Goal: Information Seeking & Learning: Learn about a topic

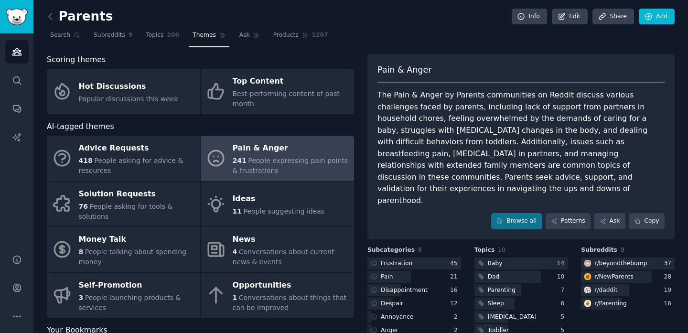
click at [49, 15] on icon at bounding box center [50, 16] width 3 height 6
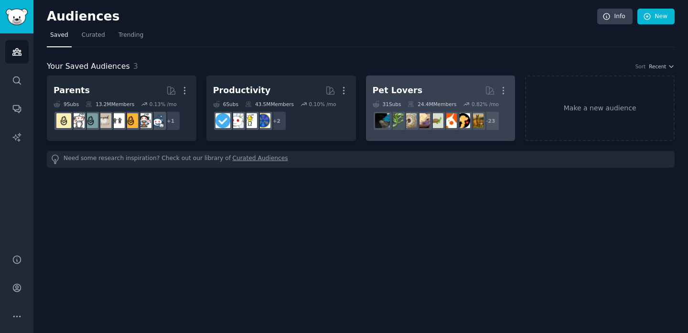
click at [414, 89] on h2 "Pet Lovers More" at bounding box center [441, 90] width 136 height 17
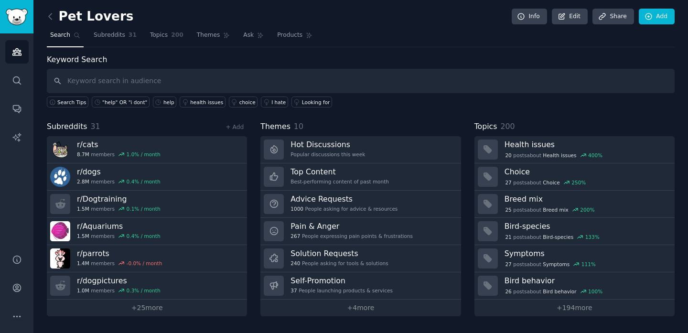
click at [51, 10] on link at bounding box center [53, 16] width 12 height 15
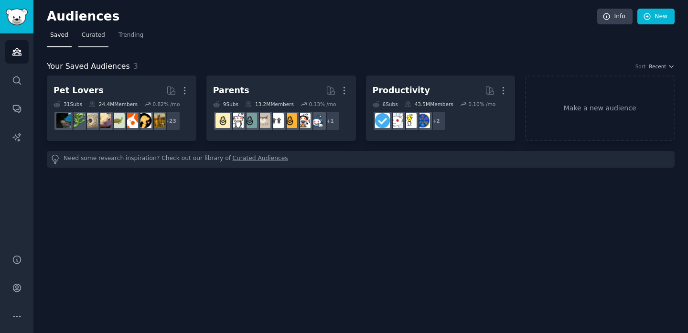
click at [93, 36] on span "Curated" at bounding box center [93, 35] width 23 height 9
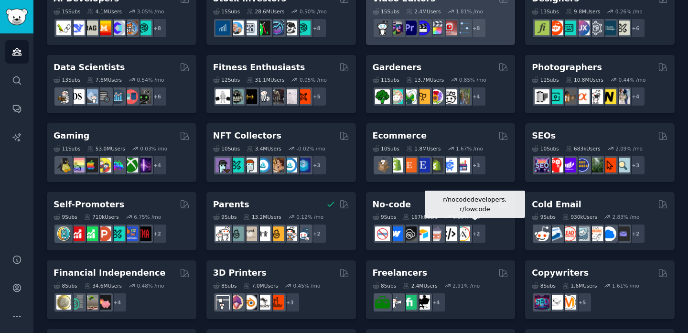
scroll to position [228, 0]
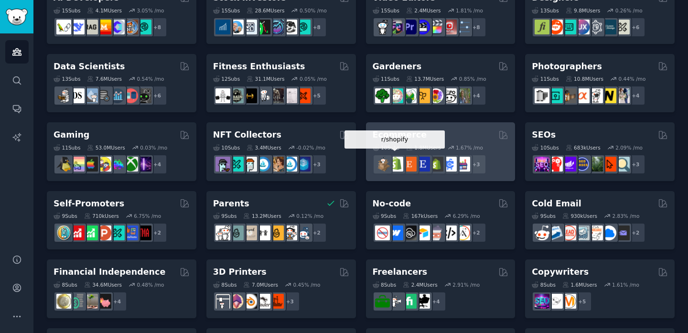
click at [398, 168] on img at bounding box center [396, 164] width 15 height 15
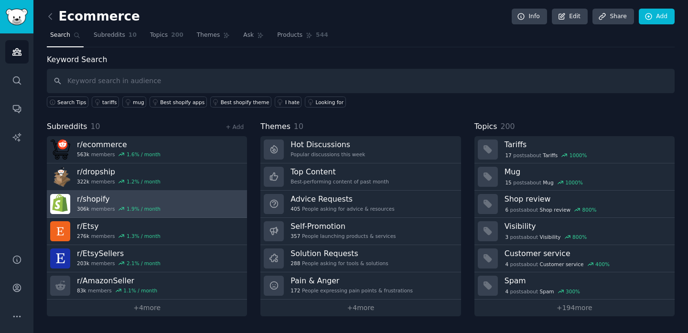
click at [176, 205] on link "r/ shopify 306k members 1.9 % / month" at bounding box center [147, 204] width 200 height 27
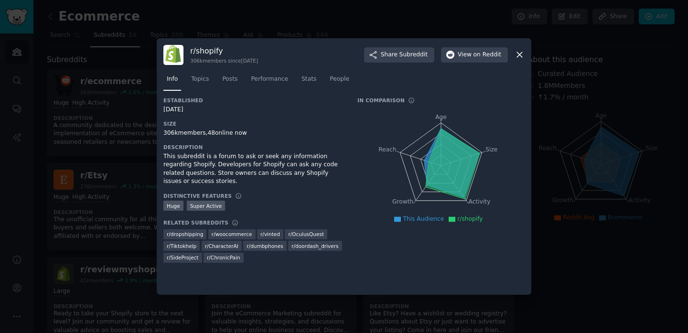
click at [518, 56] on icon at bounding box center [519, 55] width 5 height 5
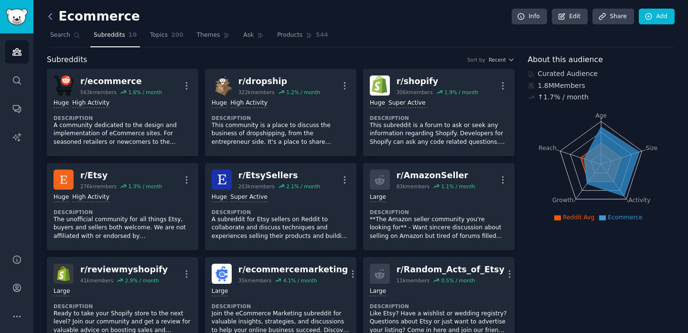
click at [52, 20] on icon at bounding box center [50, 16] width 10 height 10
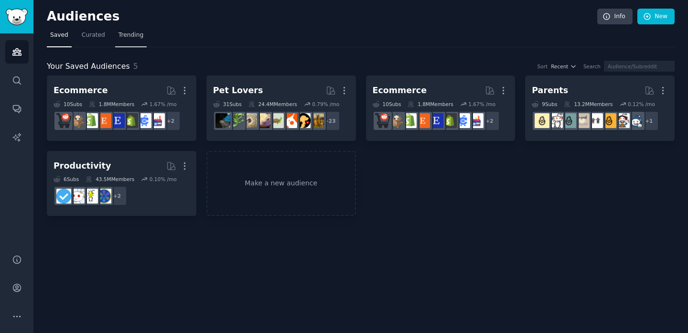
click at [133, 33] on span "Trending" at bounding box center [131, 35] width 25 height 9
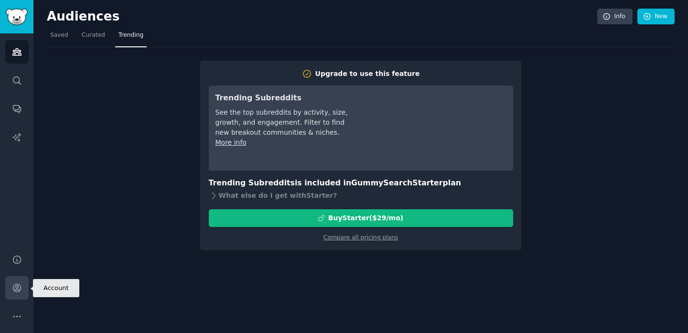
click at [16, 294] on link "Account" at bounding box center [16, 287] width 23 height 23
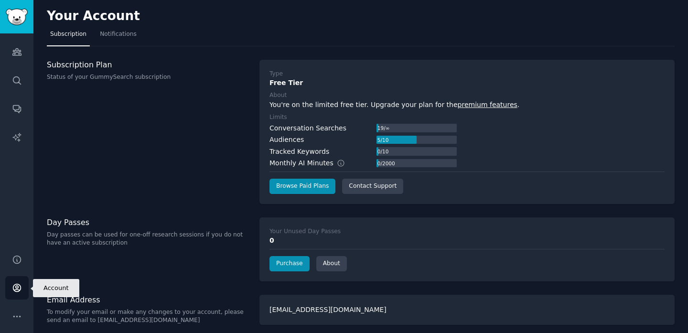
click at [19, 293] on icon "Sidebar" at bounding box center [17, 288] width 10 height 10
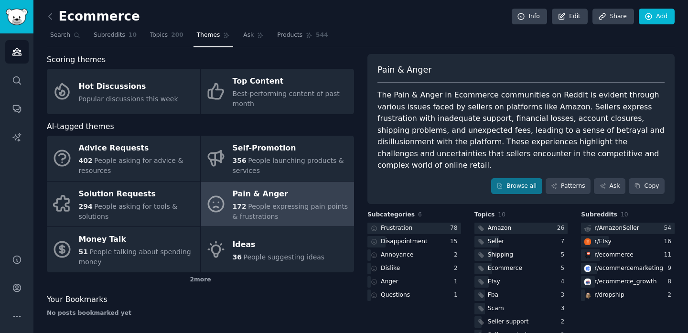
click at [58, 11] on link at bounding box center [53, 16] width 12 height 15
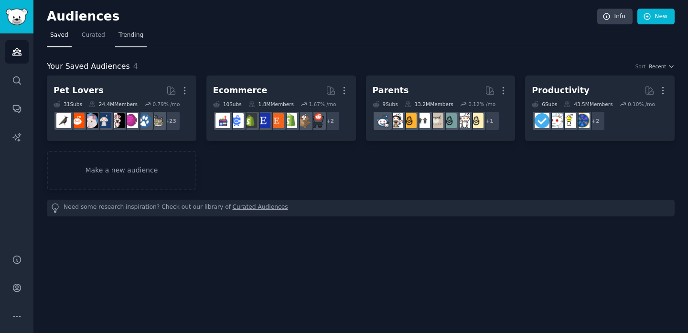
click at [138, 40] on link "Trending" at bounding box center [131, 38] width 32 height 20
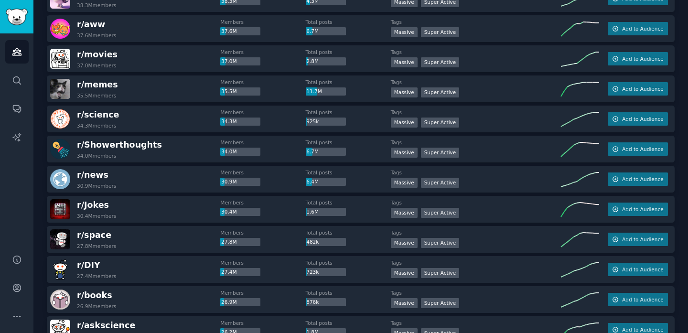
scroll to position [302, 0]
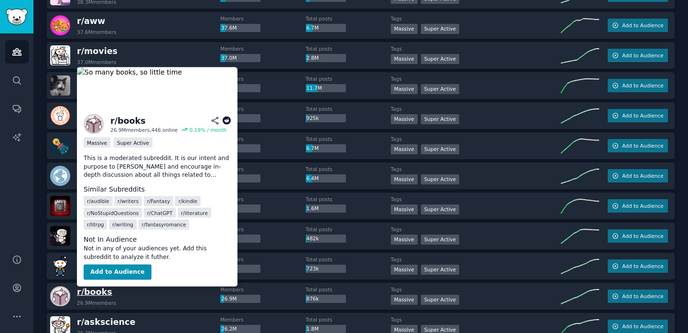
click at [104, 295] on span "r/ books" at bounding box center [94, 292] width 35 height 10
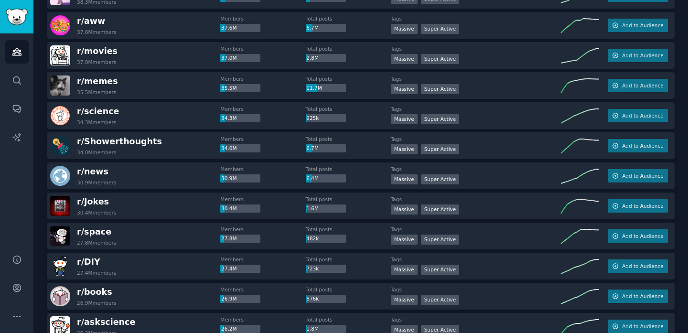
click at [144, 296] on div "r/ books 26.9M members" at bounding box center [135, 296] width 170 height 20
click at [95, 294] on span "r/ books" at bounding box center [94, 292] width 35 height 10
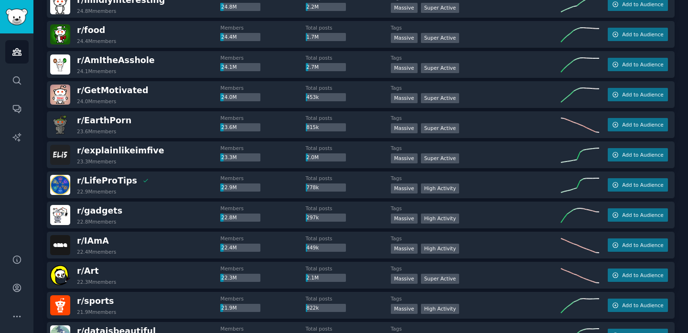
scroll to position [655, 0]
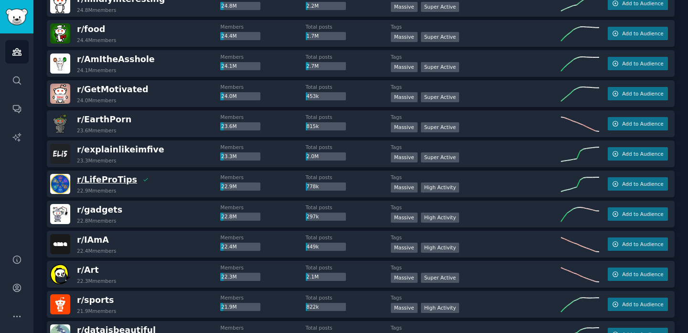
click at [119, 183] on span "r/ LifeProTips" at bounding box center [107, 180] width 60 height 10
click at [301, 175] on dt "Members" at bounding box center [262, 177] width 85 height 7
click at [161, 180] on div "r/ LifeProTips 22.9M members" at bounding box center [135, 184] width 170 height 20
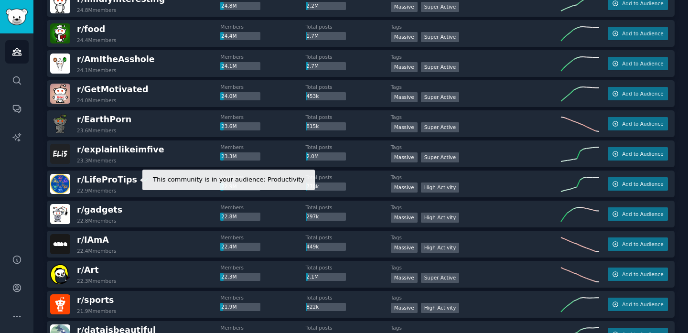
click at [142, 180] on icon at bounding box center [145, 179] width 7 height 7
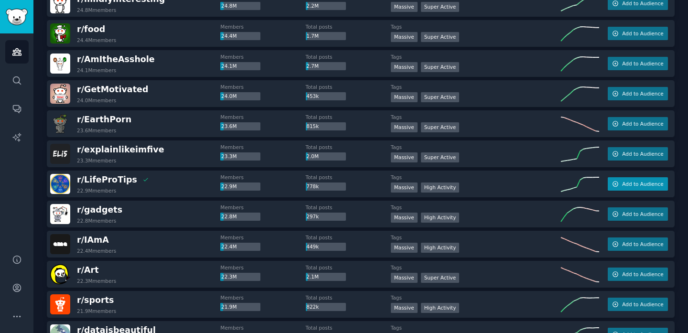
click at [614, 184] on icon "button" at bounding box center [615, 184] width 7 height 7
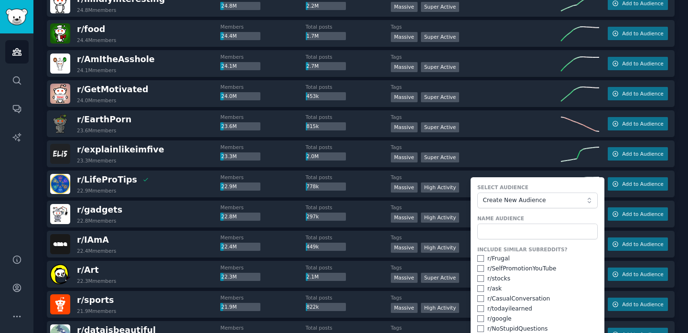
click at [169, 208] on div "r/ gadgets 22.8M members" at bounding box center [135, 214] width 170 height 20
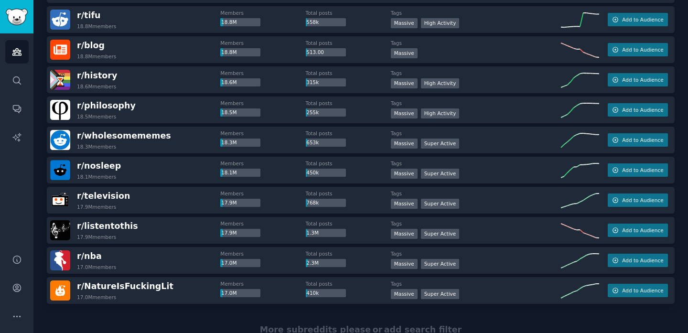
scroll to position [1338, 0]
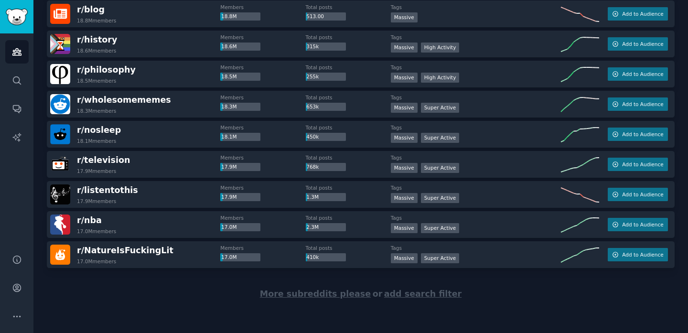
click at [298, 292] on span "More subreddits please" at bounding box center [315, 294] width 111 height 10
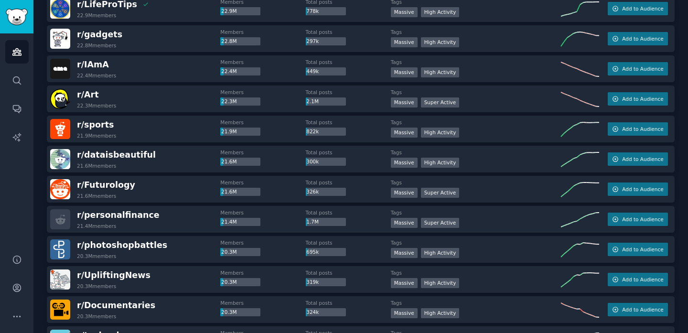
scroll to position [1340, 0]
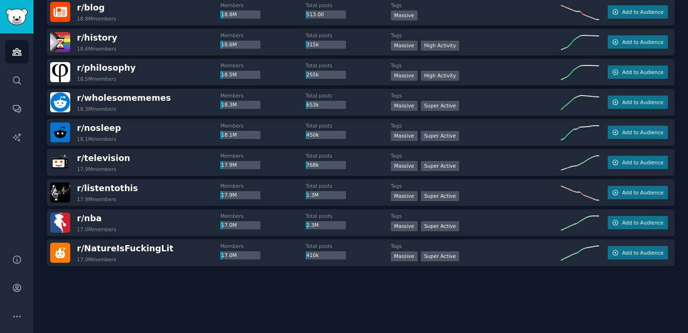
click at [320, 301] on div at bounding box center [361, 293] width 628 height 54
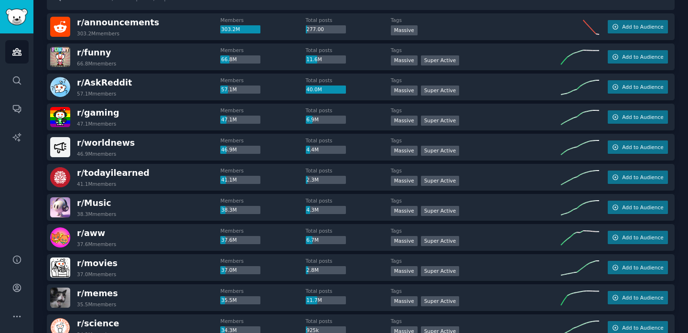
scroll to position [0, 0]
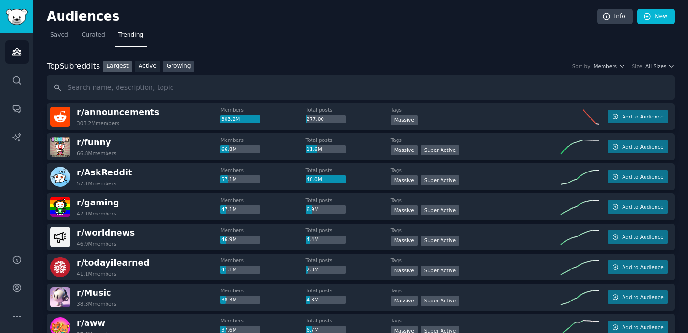
click at [167, 64] on link "Growing" at bounding box center [179, 67] width 31 height 12
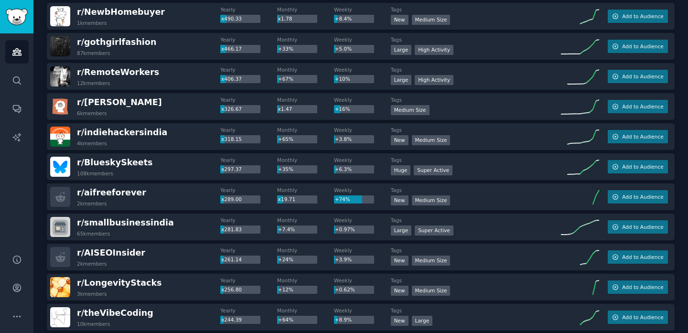
scroll to position [406, 0]
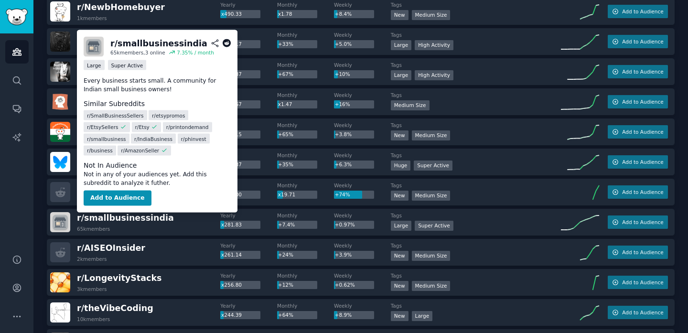
click at [115, 223] on span "r/ smallbusinessindia" at bounding box center [125, 218] width 97 height 12
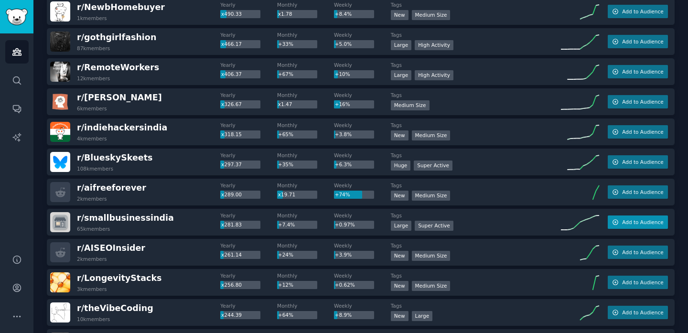
click at [611, 223] on button "Add to Audience" at bounding box center [638, 222] width 60 height 13
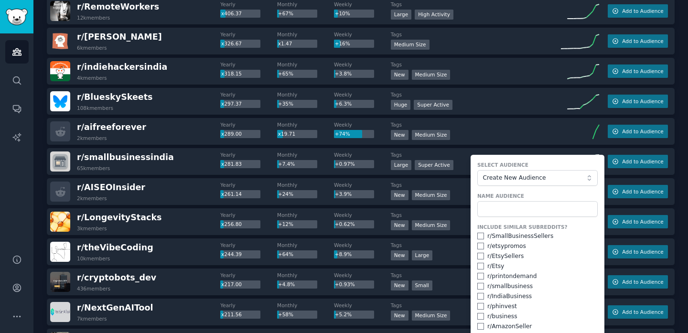
scroll to position [469, 0]
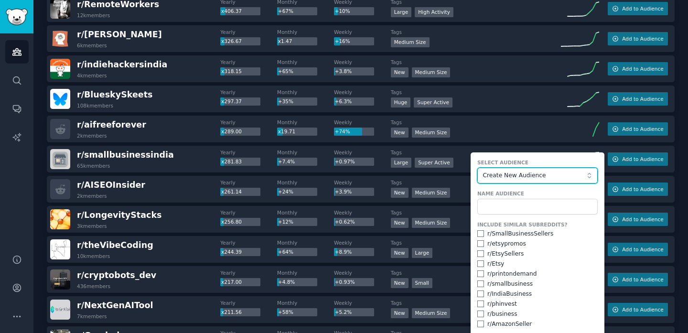
click at [537, 172] on span "Create New Audience" at bounding box center [535, 176] width 105 height 9
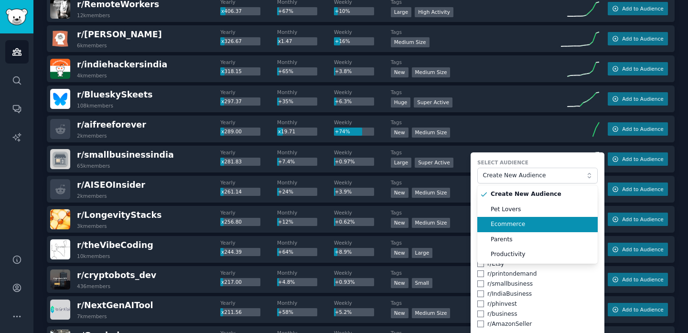
click at [523, 227] on span "Ecommerce" at bounding box center [541, 224] width 100 height 9
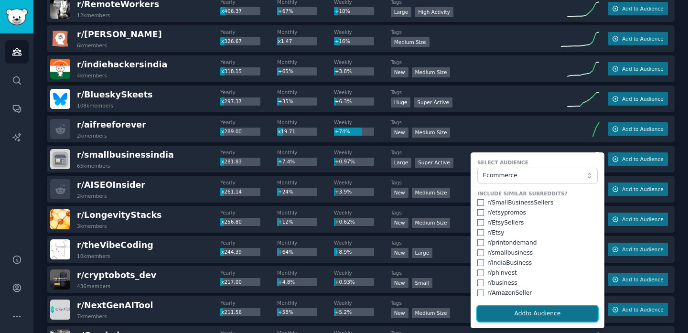
click at [525, 316] on button "Add to Audience" at bounding box center [538, 314] width 120 height 16
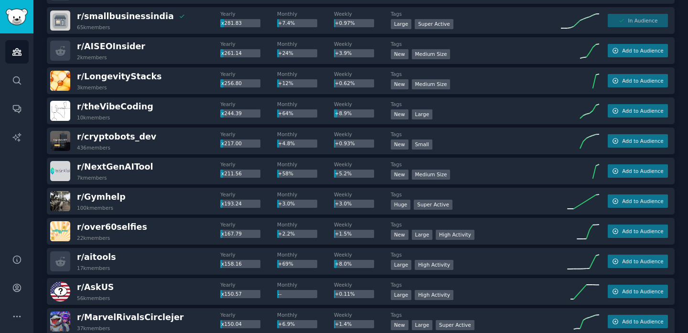
scroll to position [611, 0]
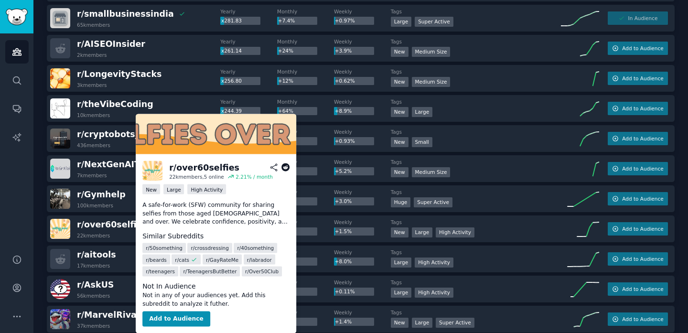
click at [111, 227] on span "r/ over60selfies" at bounding box center [112, 225] width 70 height 10
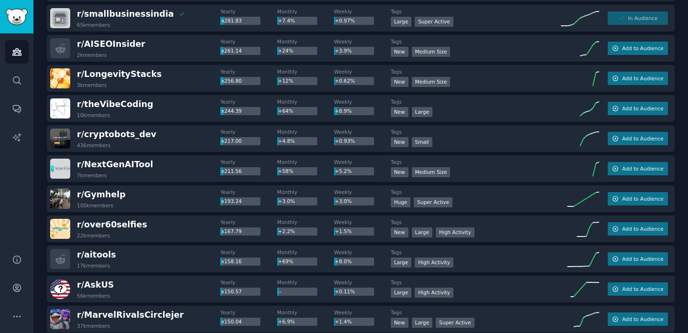
click at [172, 274] on div "r/ ForbiddenFacts101 20k members Yearly x3255.17 Monthly x67.55 Weekly +17% Tag…" at bounding box center [361, 244] width 628 height 1503
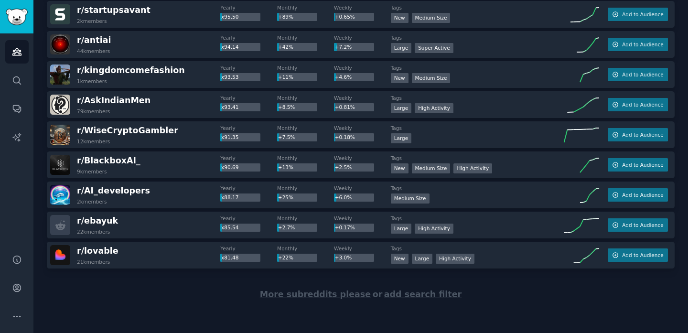
scroll to position [1338, 0]
click at [402, 294] on span "add search filter" at bounding box center [422, 294] width 77 height 10
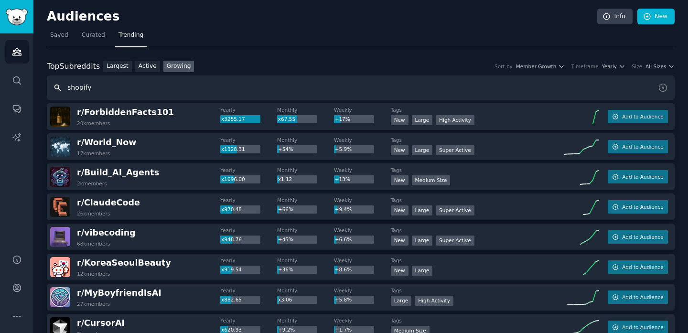
type input "shopify"
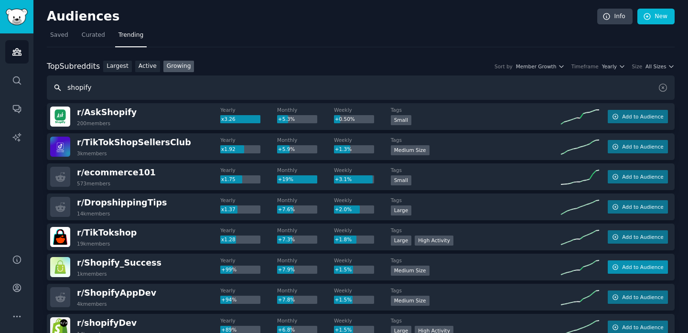
click at [653, 267] on span "Add to Audience" at bounding box center [642, 267] width 41 height 7
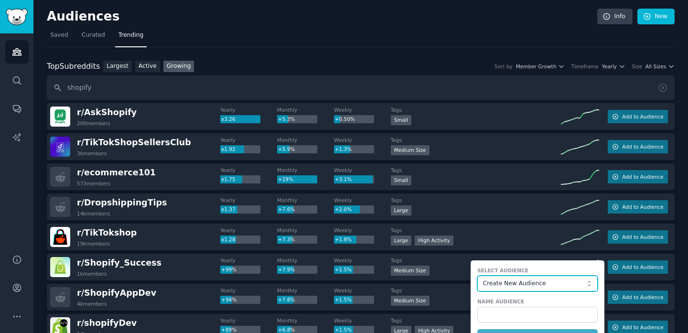
click at [575, 282] on span "Create New Audience" at bounding box center [535, 284] width 105 height 9
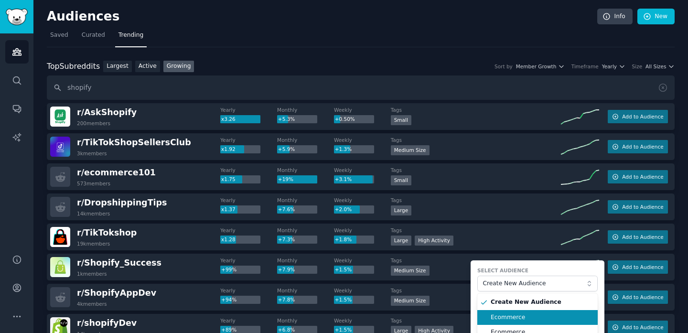
click at [552, 316] on span "Ecommerce" at bounding box center [541, 318] width 100 height 9
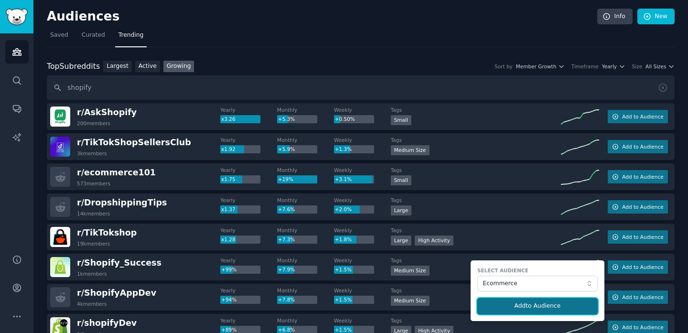
click at [549, 304] on button "Add to Audience" at bounding box center [538, 306] width 120 height 16
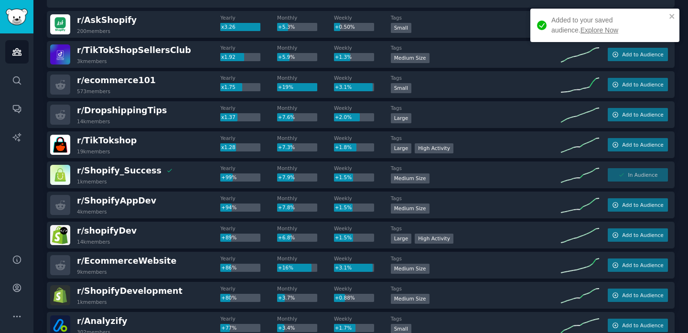
scroll to position [101, 0]
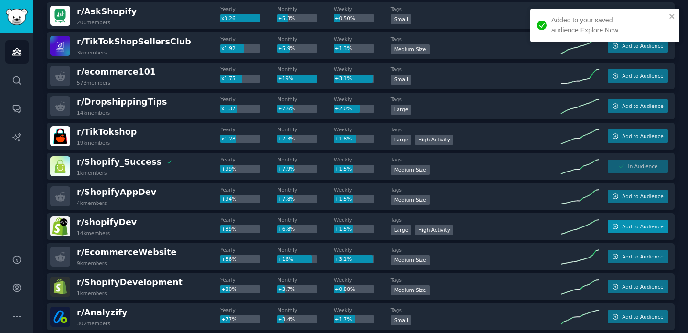
click at [616, 232] on button "Add to Audience" at bounding box center [638, 226] width 60 height 13
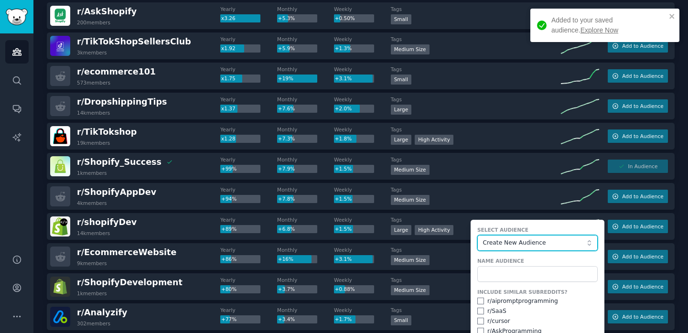
click at [525, 250] on button "Create New Audience" at bounding box center [538, 243] width 120 height 16
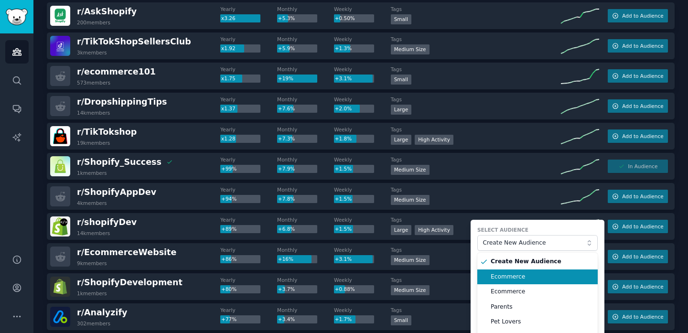
click at [524, 280] on span "Ecommerce" at bounding box center [541, 277] width 100 height 9
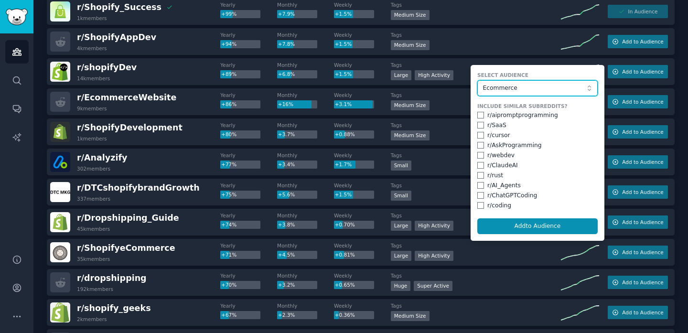
scroll to position [343, 0]
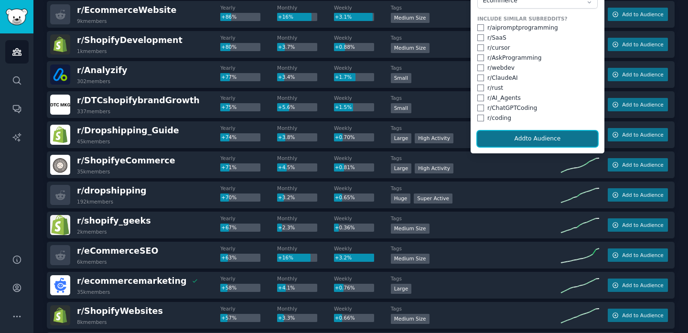
click at [536, 139] on button "Add to Audience" at bounding box center [538, 139] width 120 height 16
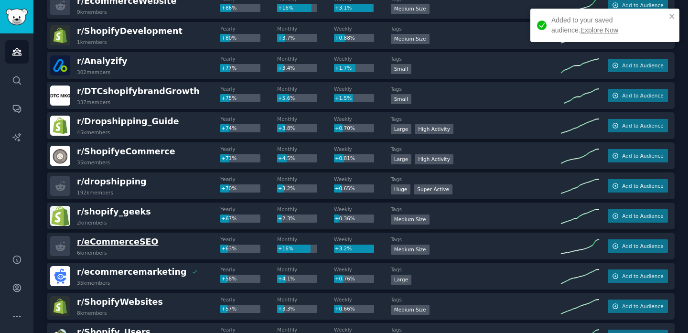
scroll to position [353, 0]
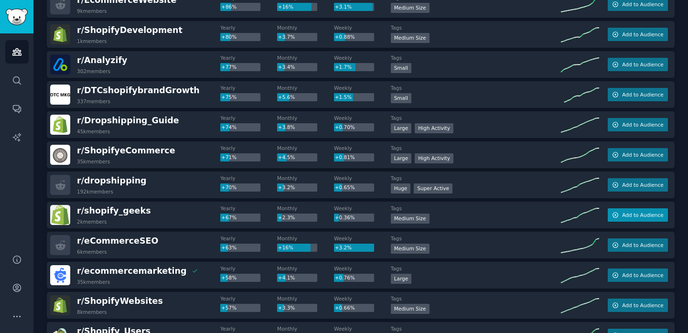
click at [622, 216] on span "Add to Audience" at bounding box center [642, 215] width 41 height 7
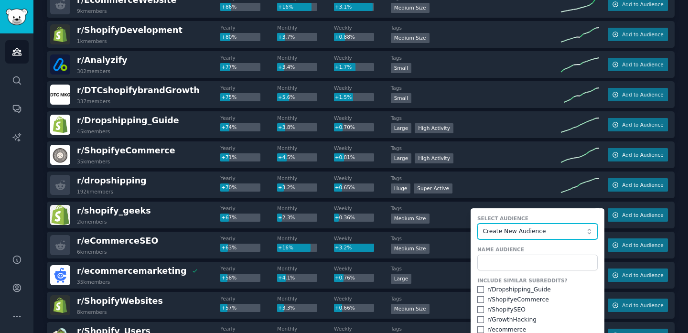
click at [554, 234] on span "Create New Audience" at bounding box center [535, 232] width 105 height 9
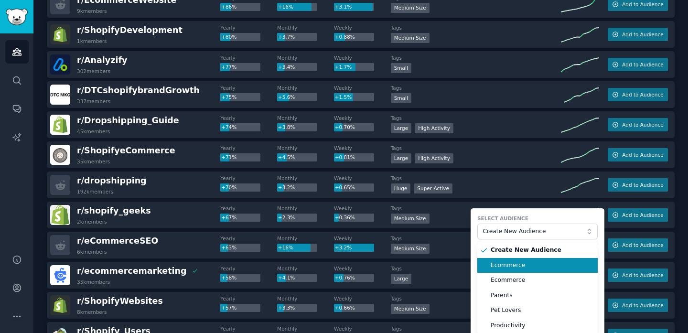
click at [536, 266] on span "Ecommerce" at bounding box center [541, 266] width 100 height 9
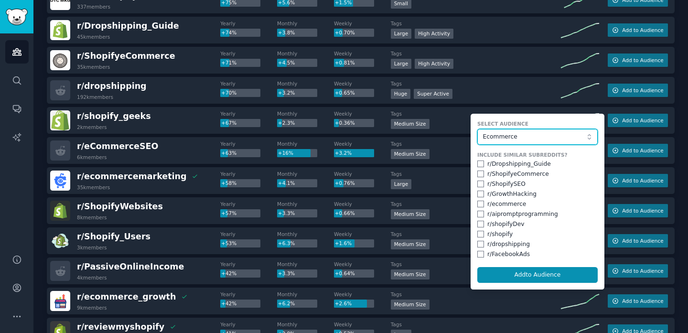
scroll to position [454, 0]
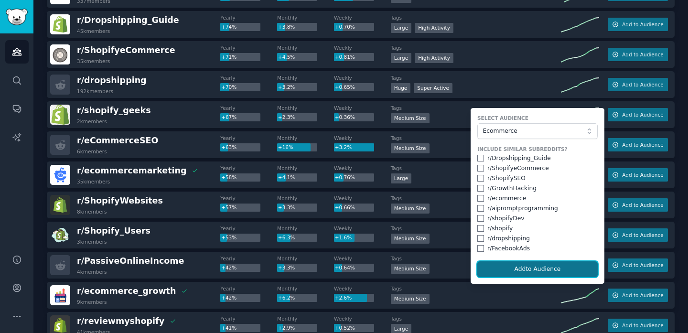
click at [541, 270] on button "Add to Audience" at bounding box center [538, 270] width 120 height 16
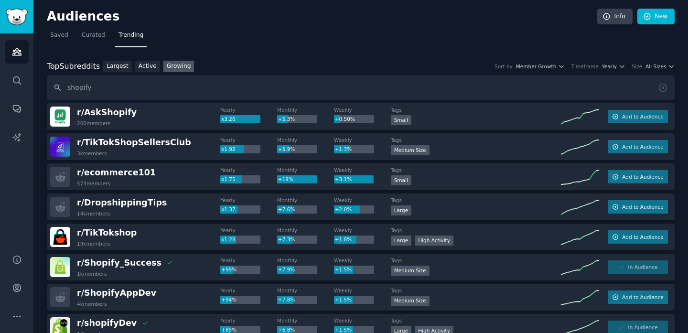
scroll to position [7, 0]
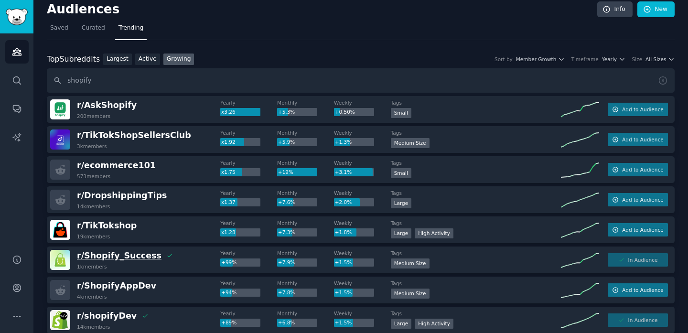
click at [95, 252] on span "r/ Shopify_Success" at bounding box center [119, 256] width 85 height 10
click at [148, 61] on link "Active" at bounding box center [147, 60] width 25 height 12
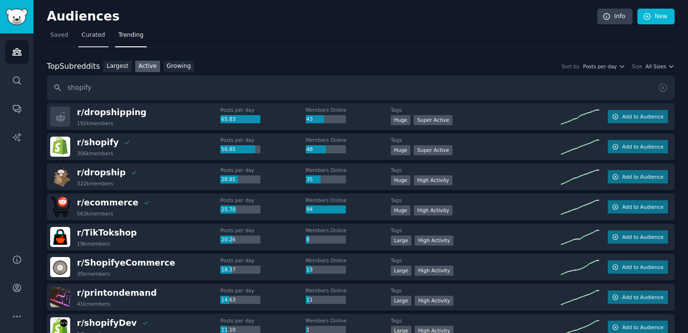
click at [93, 34] on span "Curated" at bounding box center [93, 35] width 23 height 9
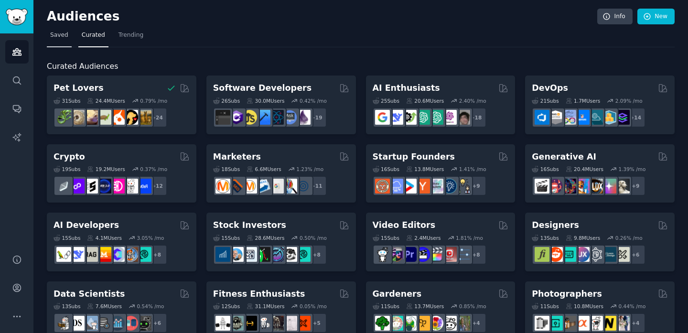
click at [65, 39] on span "Saved" at bounding box center [59, 35] width 18 height 9
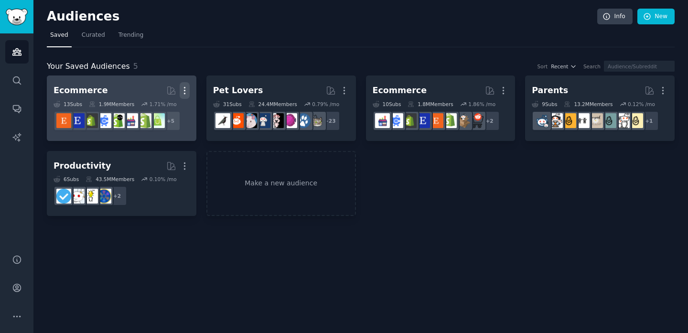
click at [184, 88] on icon "button" at bounding box center [185, 91] width 10 height 10
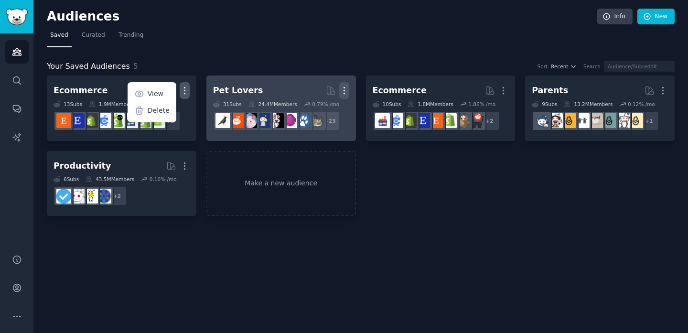
click at [344, 89] on icon "button" at bounding box center [344, 91] width 10 height 10
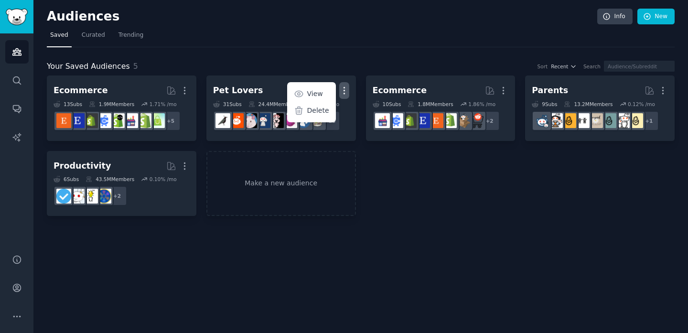
click at [449, 193] on div "Ecommerce Curated by GummySearch More 13 Sub s 1.9M Members 1.71 % /mo + 5 Pet …" at bounding box center [361, 146] width 628 height 141
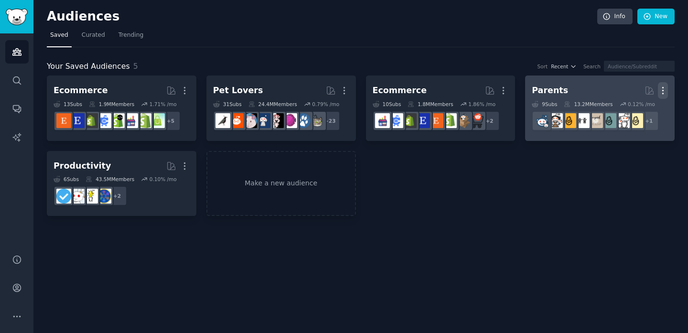
click at [665, 96] on button "More" at bounding box center [663, 90] width 10 height 17
click at [637, 109] on p "Delete" at bounding box center [637, 111] width 22 height 10
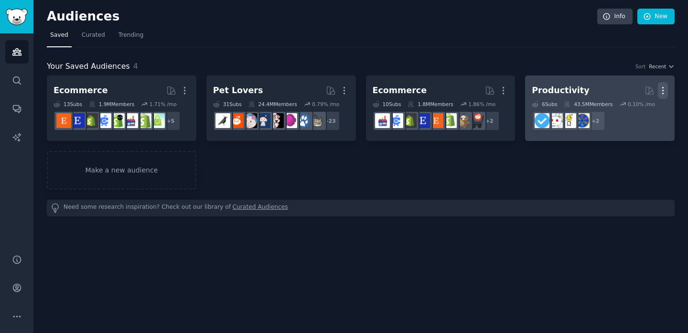
click at [666, 95] on icon "button" at bounding box center [663, 91] width 10 height 10
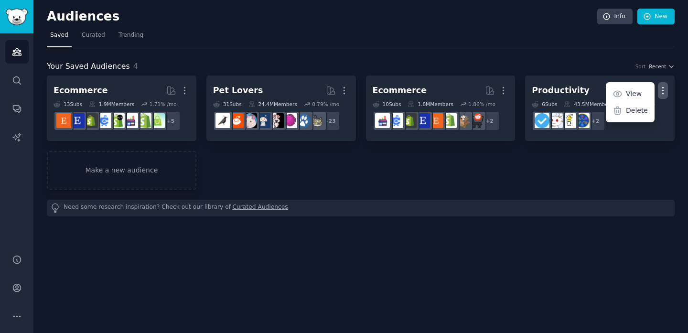
click at [615, 177] on div "Ecommerce Curated by GummySearch More 13 Sub s 1.9M Members 1.71 % /mo + 5 Pet …" at bounding box center [361, 133] width 628 height 114
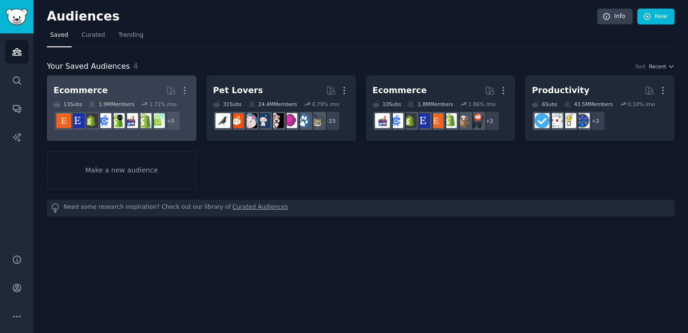
click at [190, 87] on link "Ecommerce Curated by GummySearch More 13 Sub s 1.9M Members 1.71 % /mo + 5" at bounding box center [122, 108] width 150 height 65
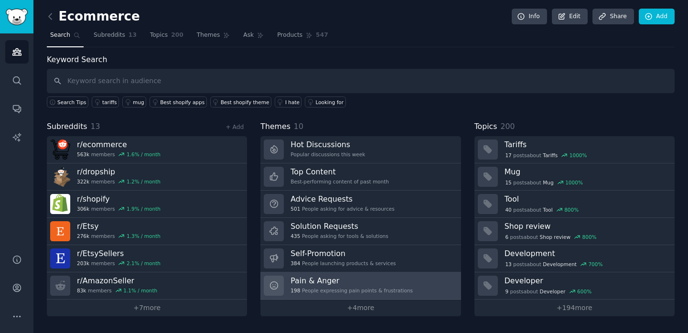
click at [346, 284] on h3 "Pain & Anger" at bounding box center [352, 281] width 122 height 10
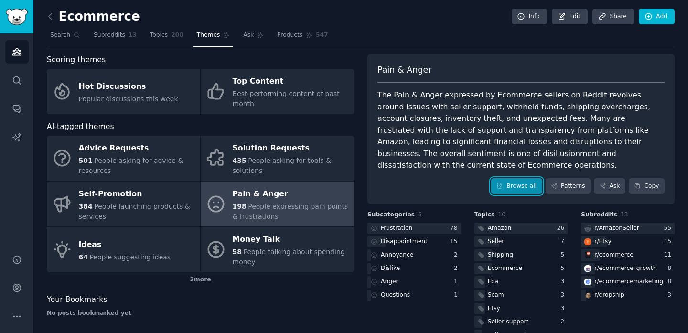
click at [515, 178] on link "Browse all" at bounding box center [516, 186] width 51 height 16
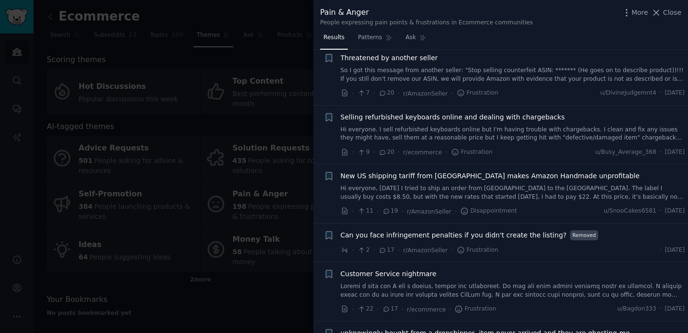
scroll to position [1531, 0]
click at [212, 175] on div at bounding box center [344, 166] width 688 height 333
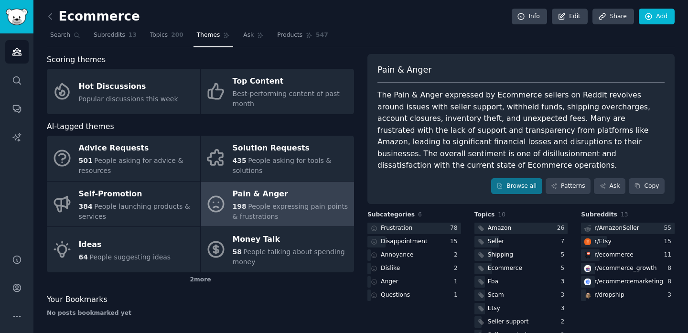
click at [214, 175] on link "Solution Requests 435 People asking for tools & solutions" at bounding box center [277, 158] width 153 height 45
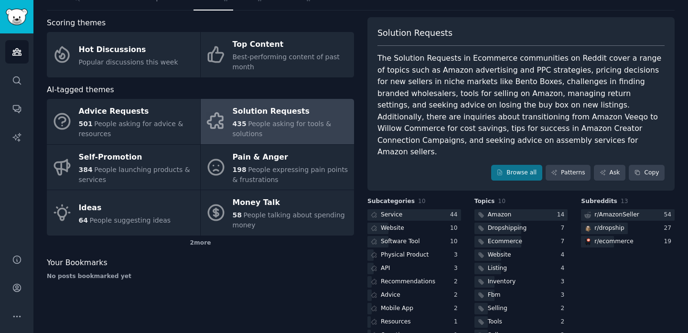
scroll to position [48, 0]
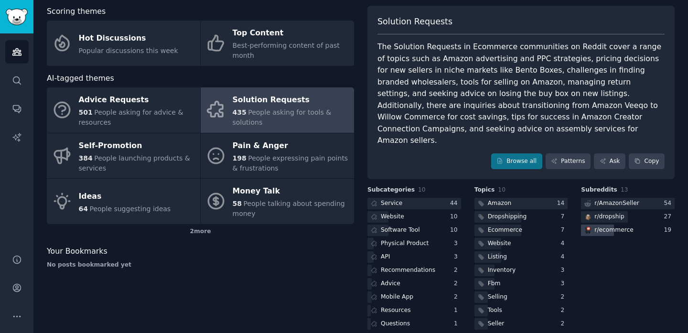
click at [611, 226] on div "r/ ecommerce" at bounding box center [614, 230] width 39 height 9
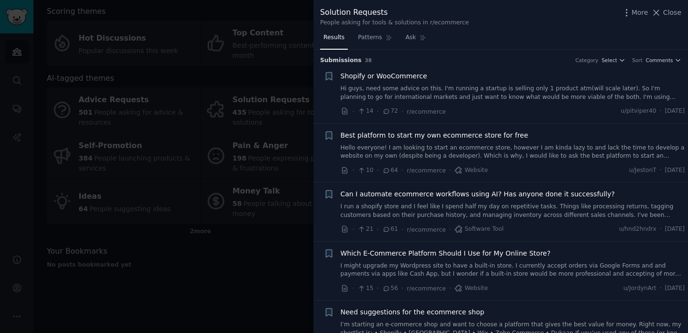
click at [560, 216] on link "I run a shopify store and I feel like I spend half my day on repetitive tasks. …" at bounding box center [513, 211] width 345 height 17
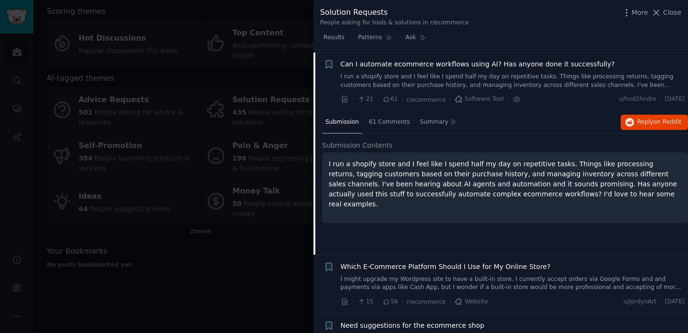
scroll to position [133, 0]
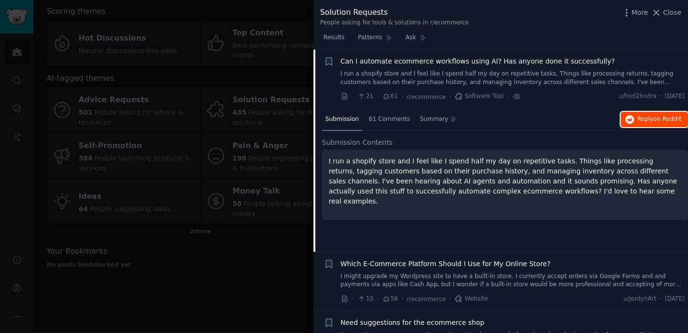
click at [631, 117] on icon "button" at bounding box center [630, 119] width 9 height 9
